Goal: Register for event/course

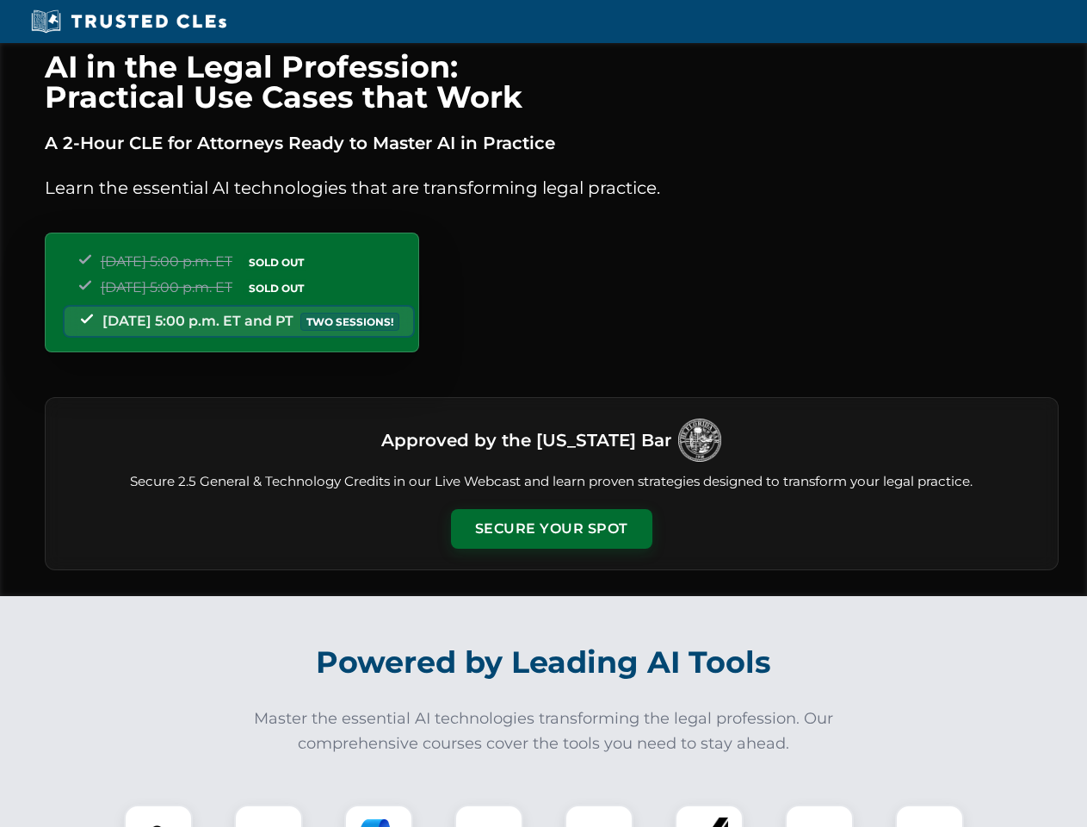
click at [551, 529] on button "Secure Your Spot" at bounding box center [551, 529] width 201 height 40
click at [158, 815] on img at bounding box center [158, 839] width 50 height 50
